Goal: Find specific page/section: Find specific page/section

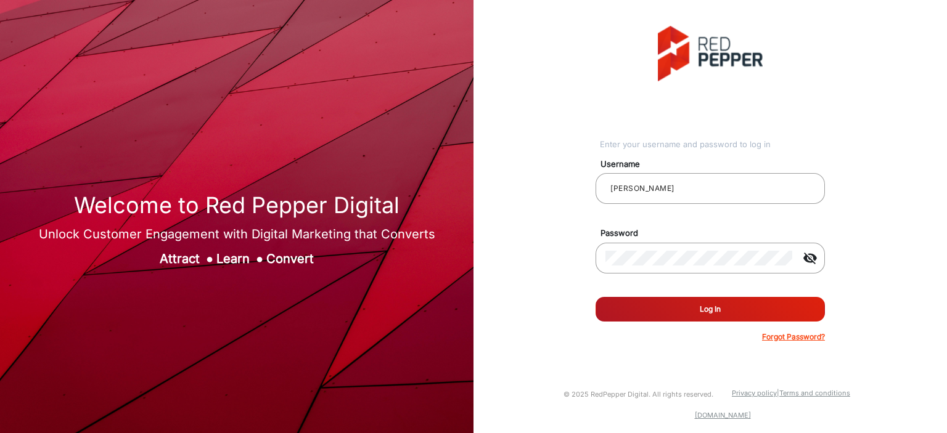
click at [615, 311] on button "Log In" at bounding box center [709, 309] width 229 height 25
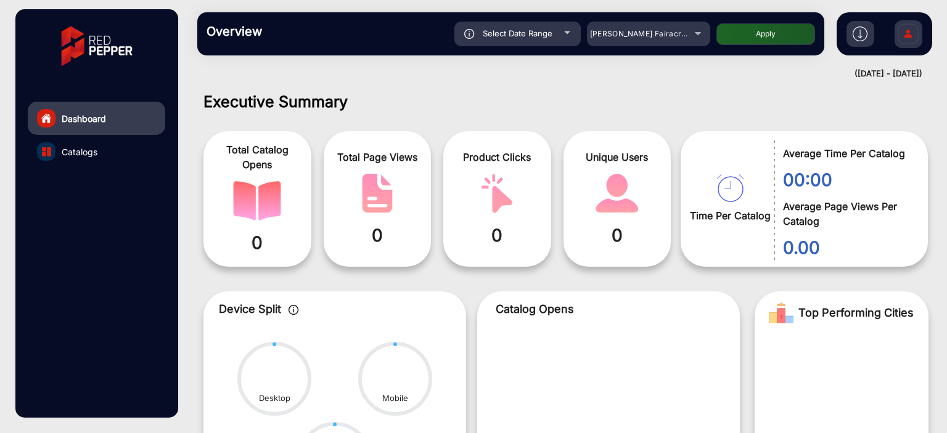
scroll to position [9, 0]
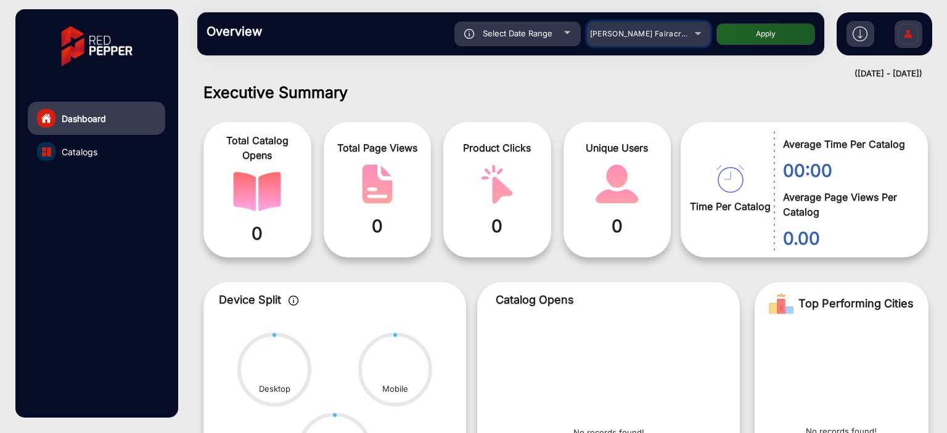
click at [617, 36] on span "[PERSON_NAME] Fairacre Farms" at bounding box center [651, 33] width 122 height 9
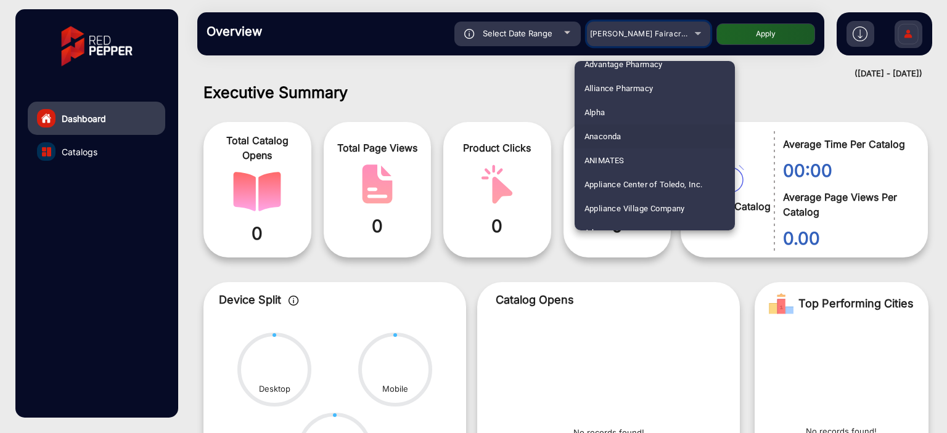
scroll to position [123, 0]
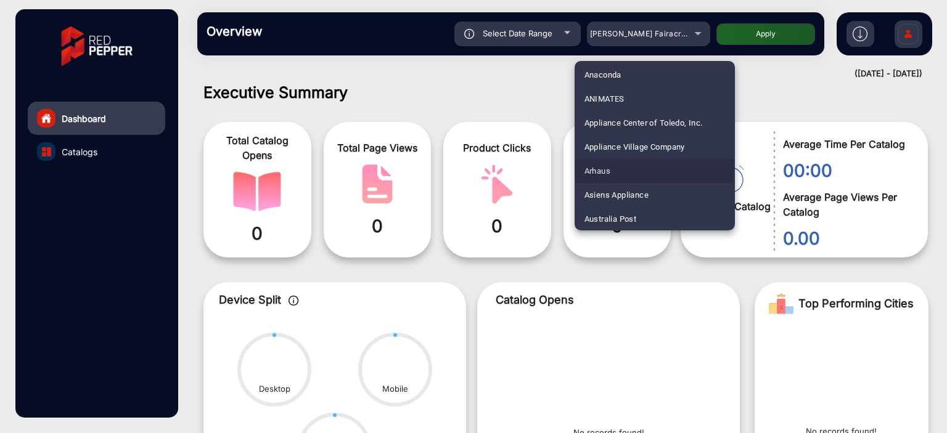
click at [625, 163] on mat-option "Arhaus" at bounding box center [654, 171] width 160 height 24
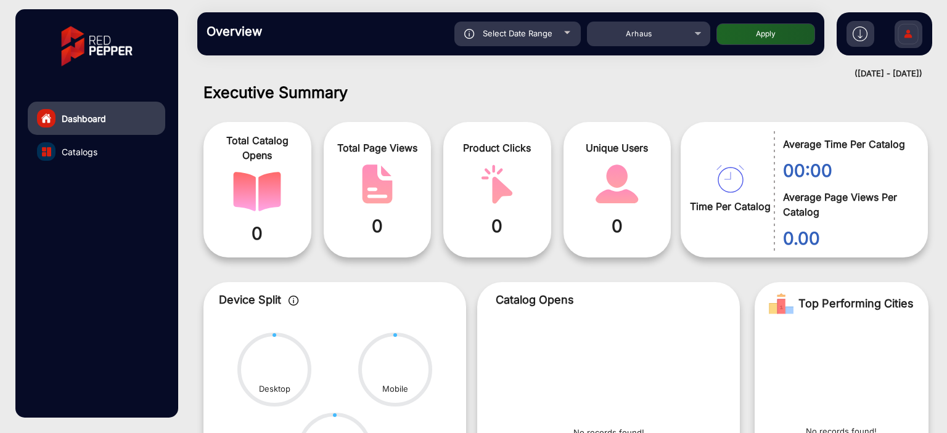
click at [749, 39] on button "Apply" at bounding box center [765, 34] width 99 height 22
type input "[DATE]"
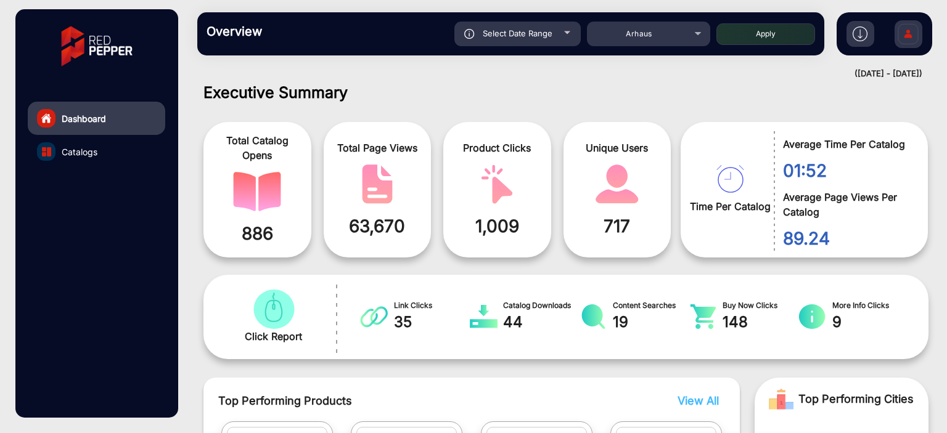
click at [52, 149] on div at bounding box center [46, 151] width 18 height 18
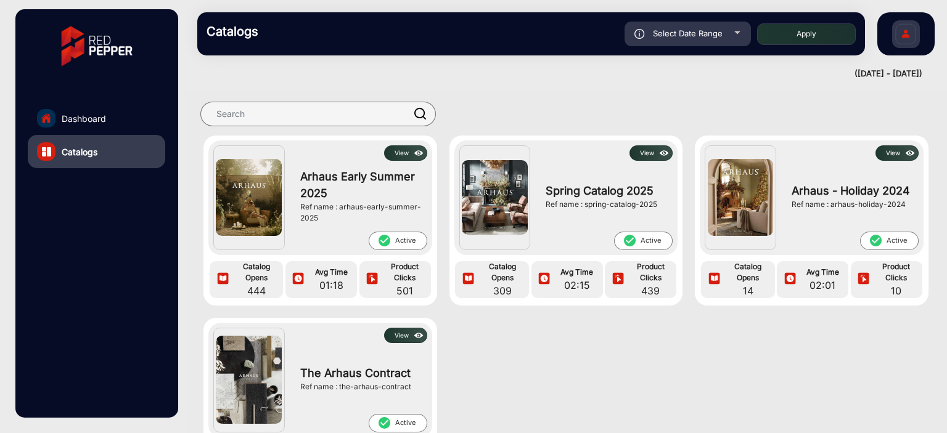
click at [402, 153] on button "View" at bounding box center [405, 152] width 43 height 15
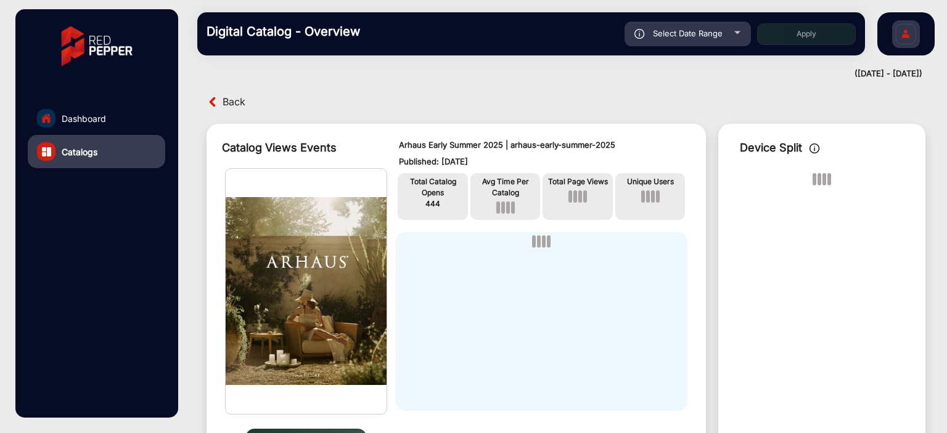
scroll to position [9, 0]
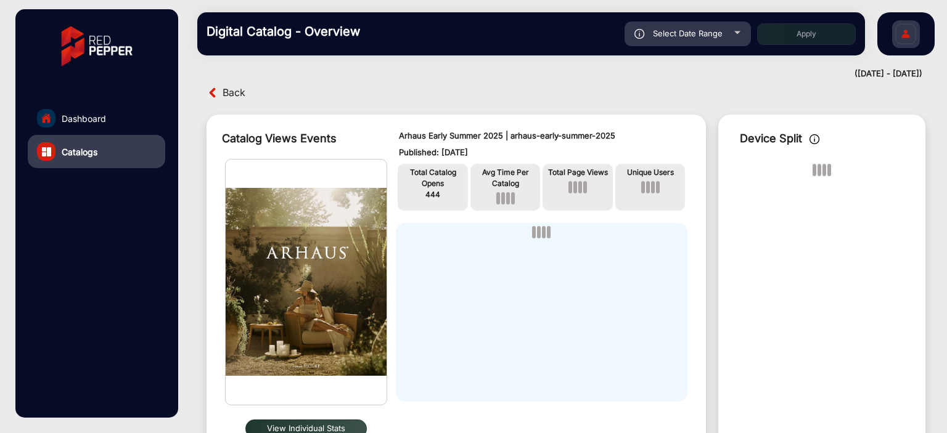
click at [90, 141] on link "Catalogs" at bounding box center [96, 151] width 137 height 33
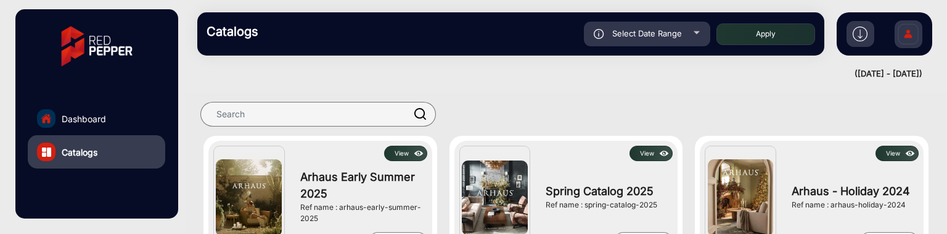
click at [404, 155] on button "View" at bounding box center [405, 152] width 43 height 15
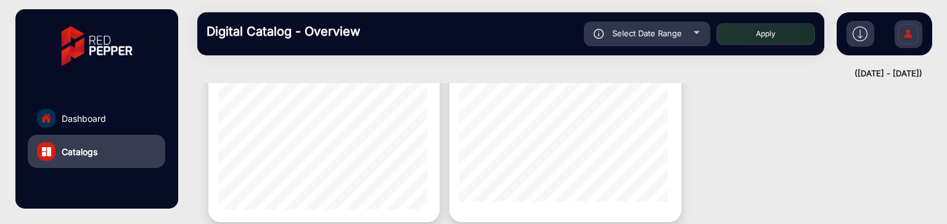
scroll to position [1454, 0]
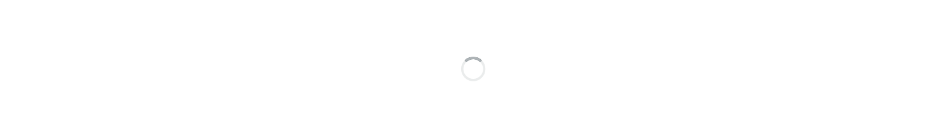
scroll to position [9, 0]
